Goal: Task Accomplishment & Management: Complete application form

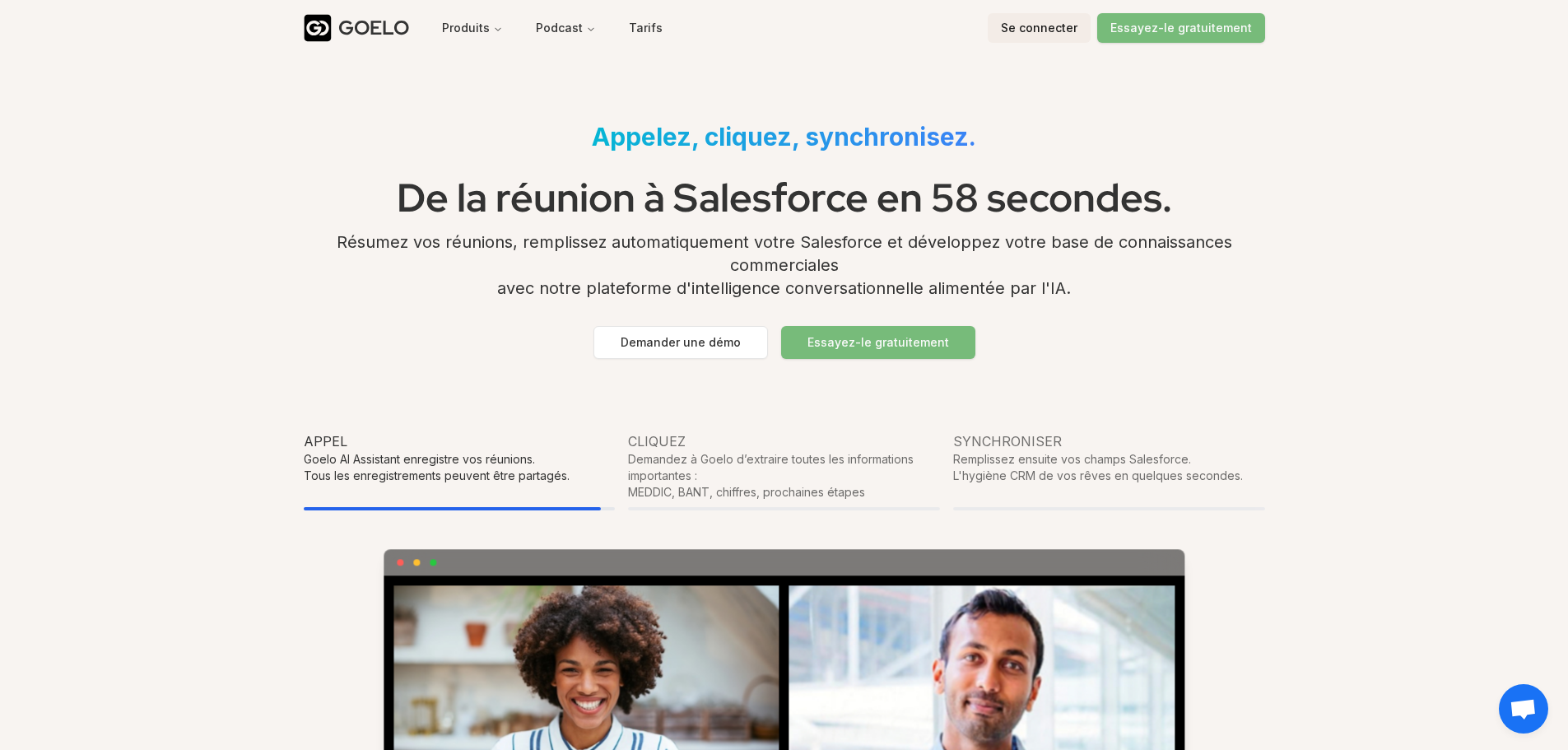
click at [1046, 28] on font "Se connecter" at bounding box center [1039, 28] width 76 height 14
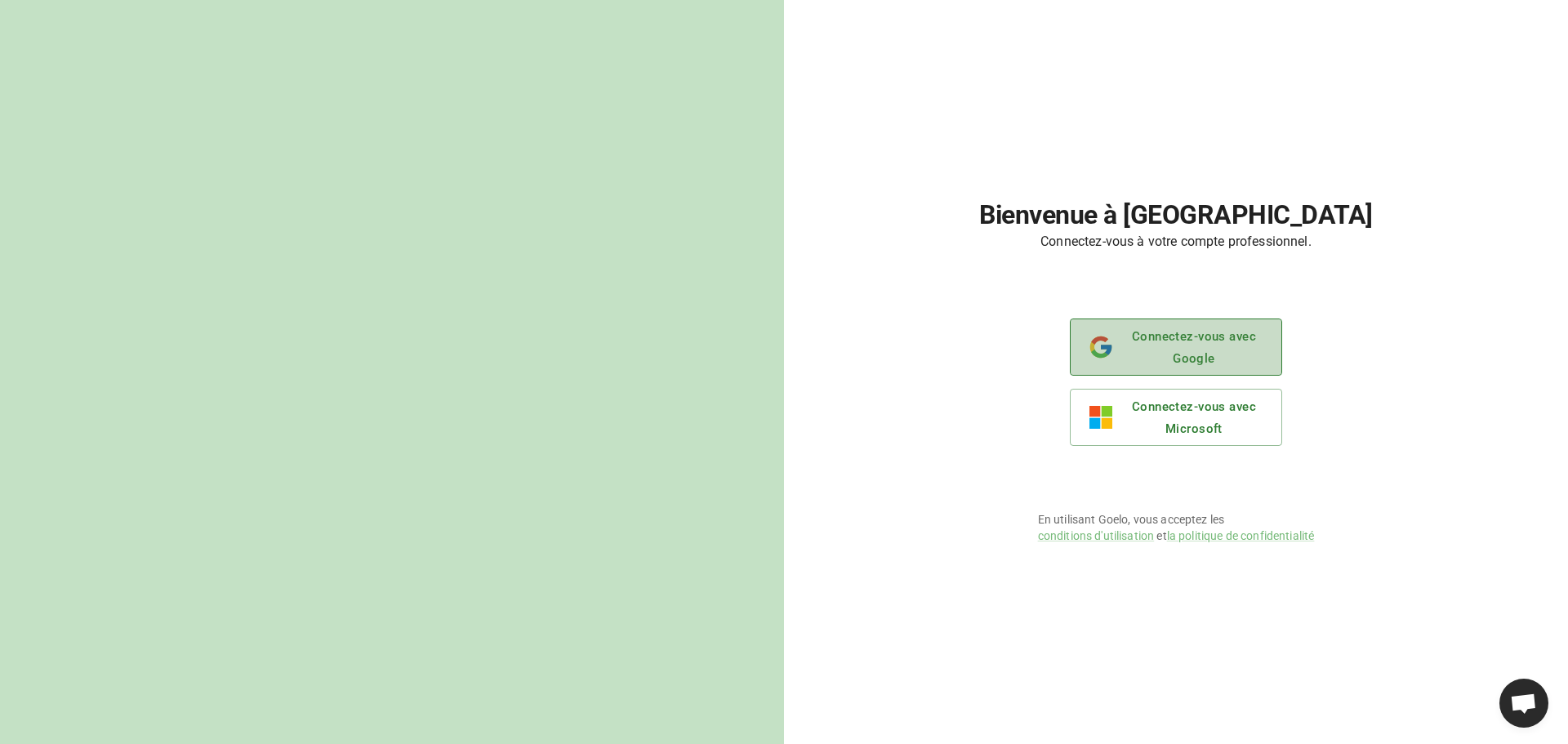
click at [1168, 360] on font "Connectez-vous avec Google" at bounding box center [1193, 347] width 141 height 44
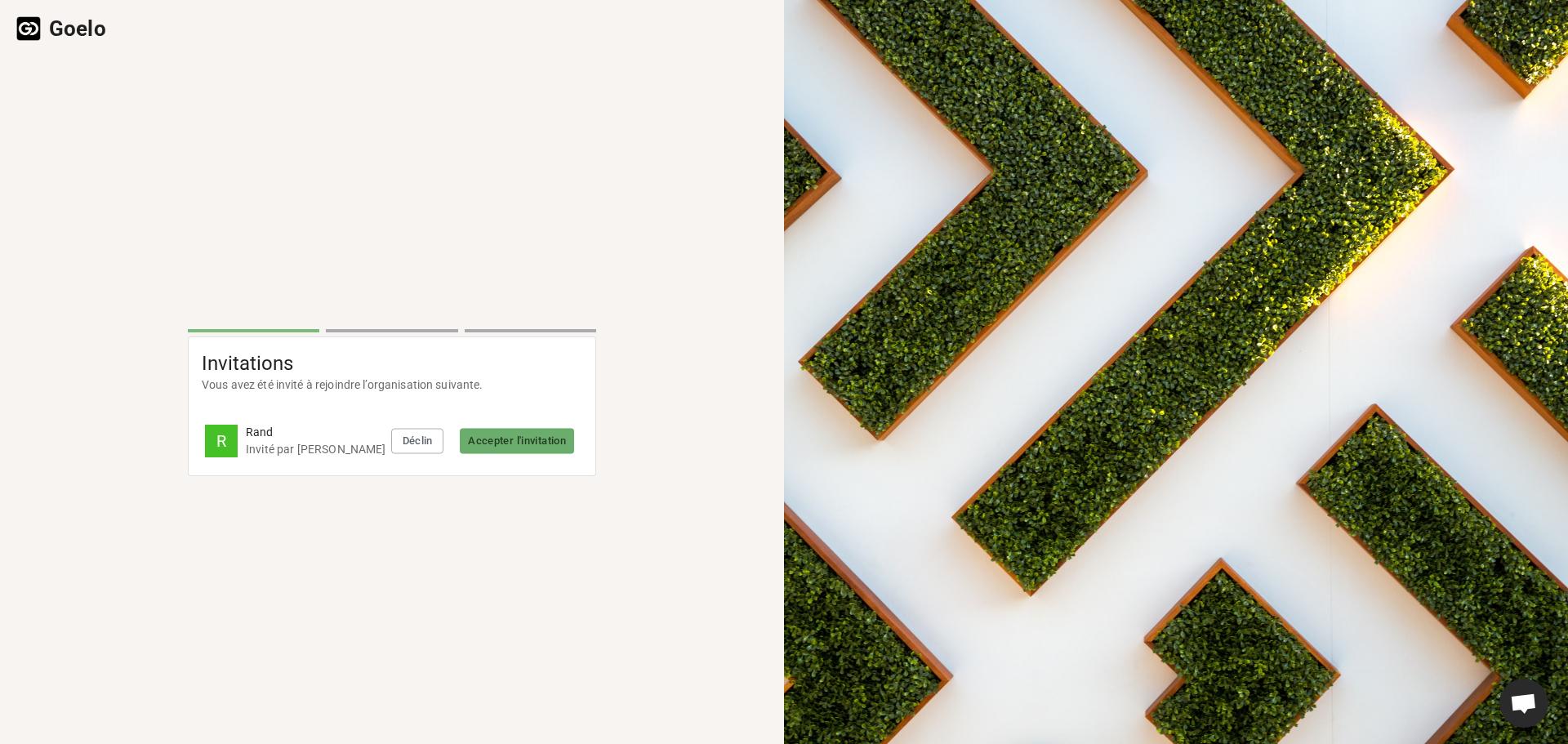
click at [502, 440] on font "Accepter l'invitation" at bounding box center [517, 440] width 98 height 12
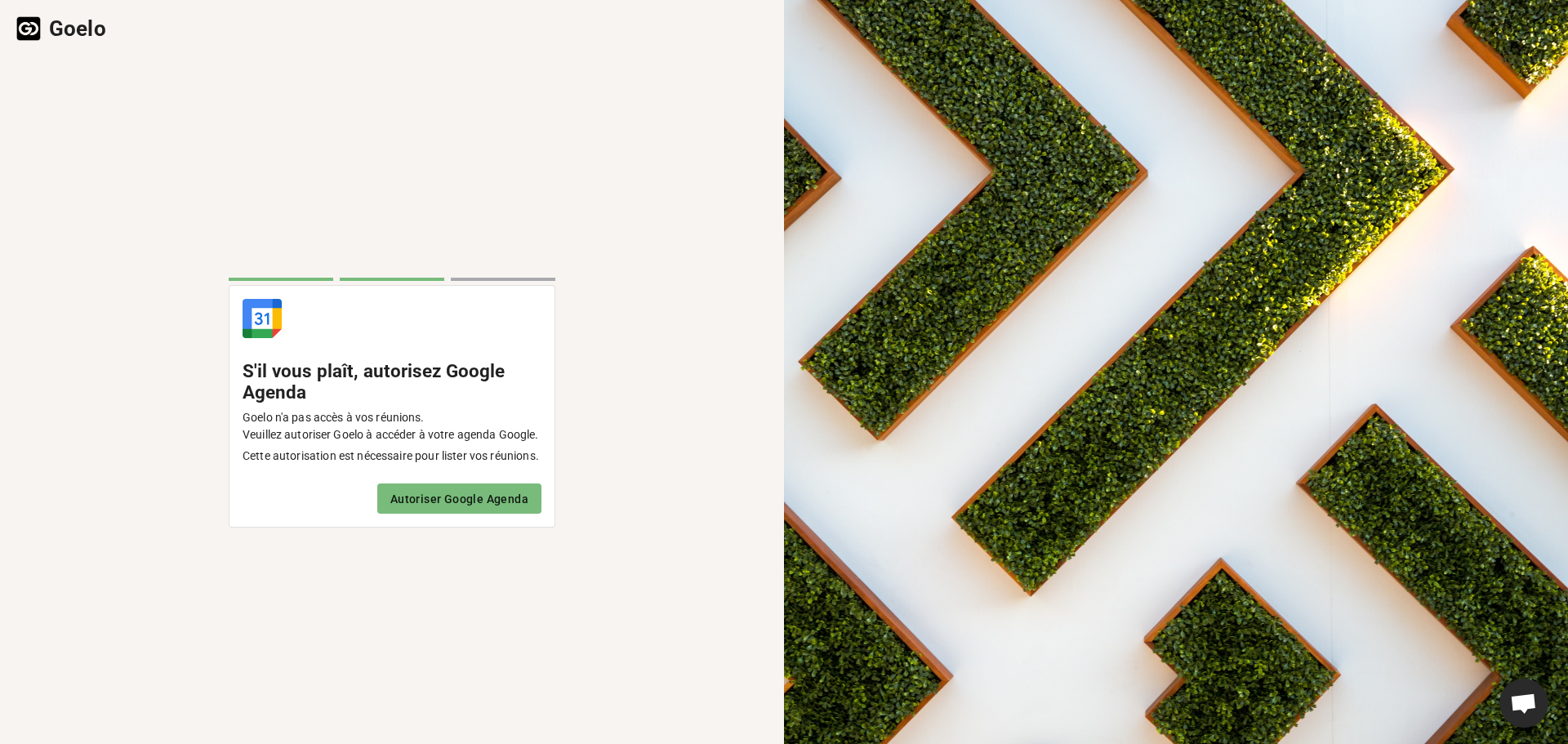
click at [431, 499] on font "Autoriser Google Agenda" at bounding box center [459, 499] width 138 height 13
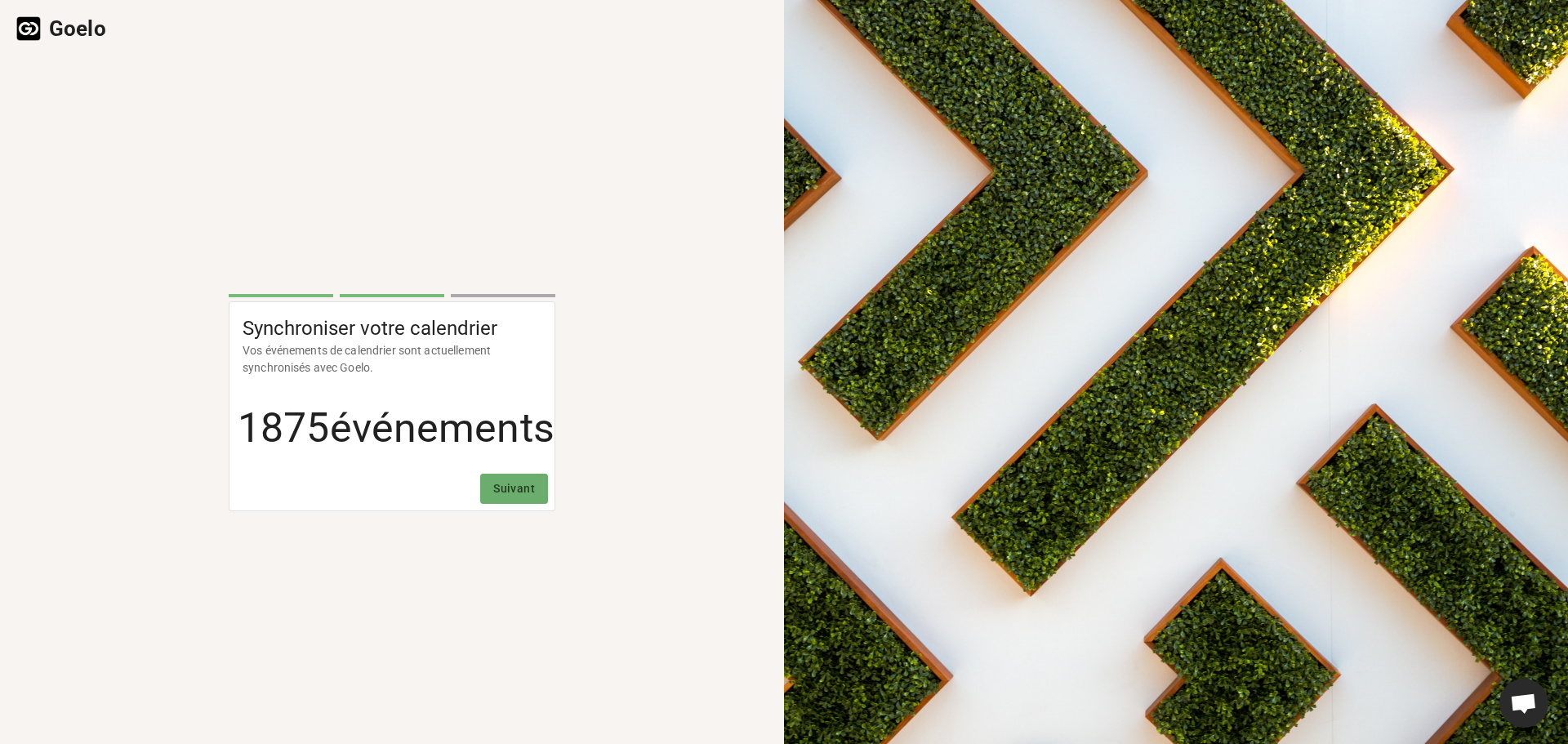
click at [521, 495] on font "Suivant" at bounding box center [514, 488] width 42 height 13
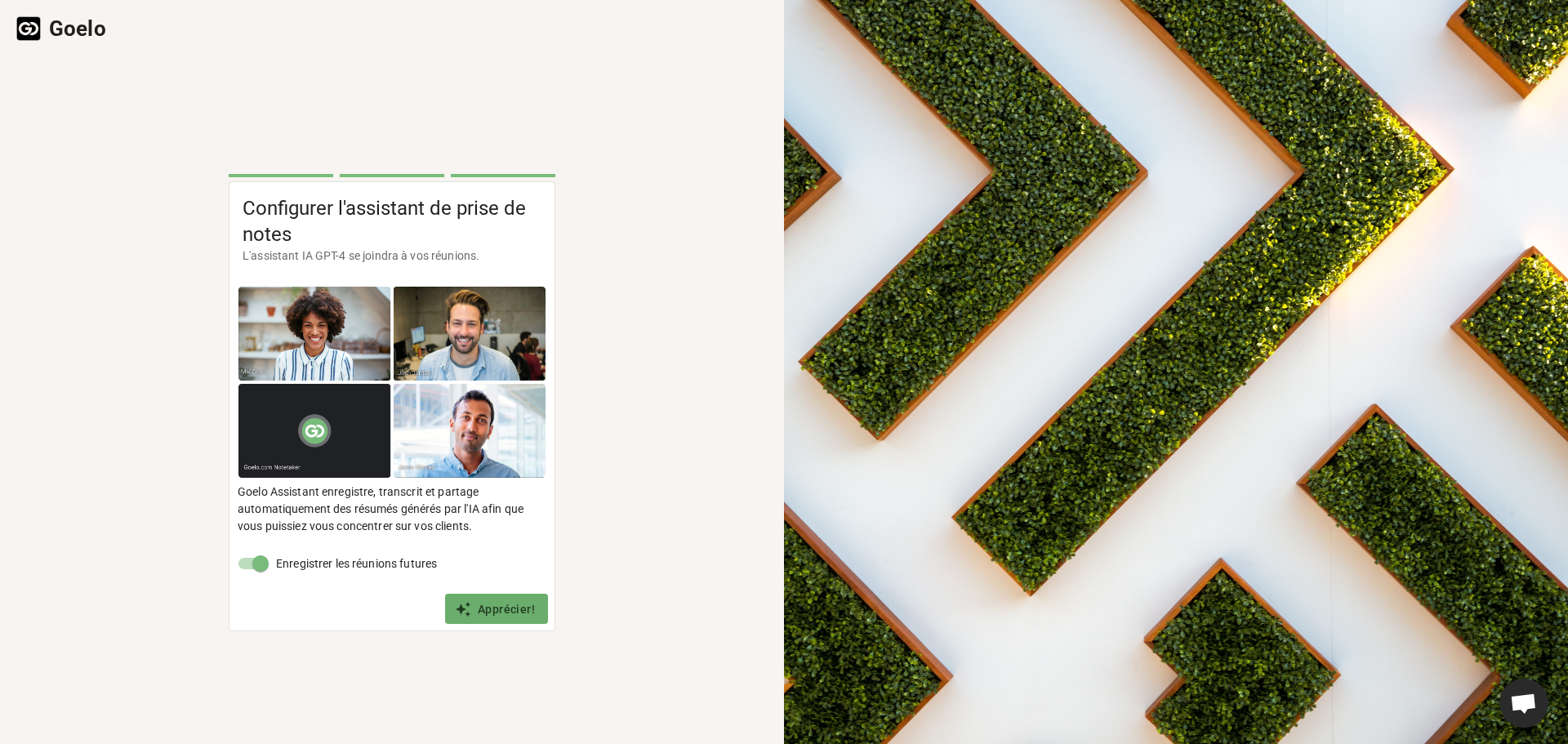
click at [499, 607] on font "Apprécier!" at bounding box center [506, 609] width 58 height 13
